Goal: Task Accomplishment & Management: Use online tool/utility

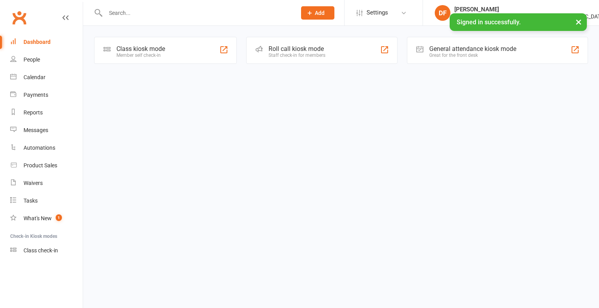
click at [139, 50] on div "Class kiosk mode" at bounding box center [140, 48] width 49 height 7
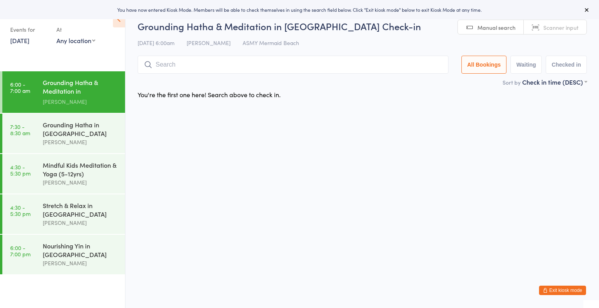
click at [554, 31] on link "Scanner input" at bounding box center [554, 27] width 63 height 15
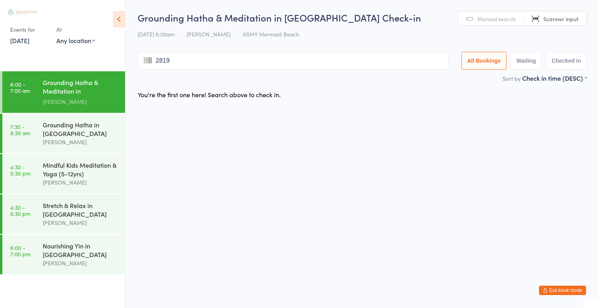
type input "2819"
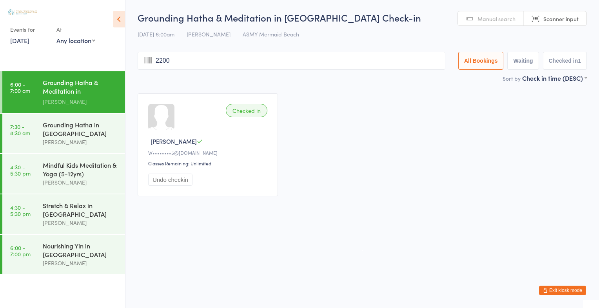
type input "2200"
type input "2563"
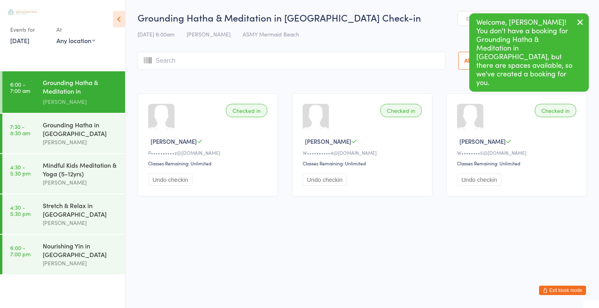
click at [576, 23] on icon "button" at bounding box center [579, 22] width 9 height 10
